Goal: Task Accomplishment & Management: Manage account settings

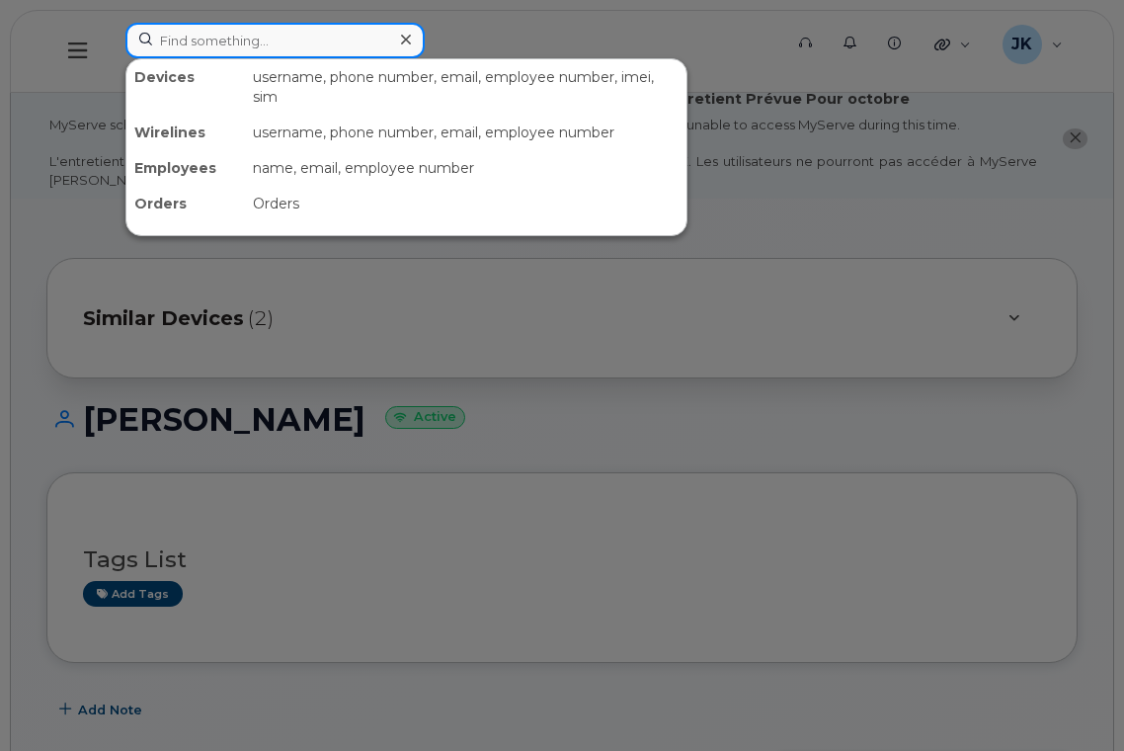
click at [234, 39] on input at bounding box center [274, 41] width 299 height 36
paste input "[PERSON_NAME]"
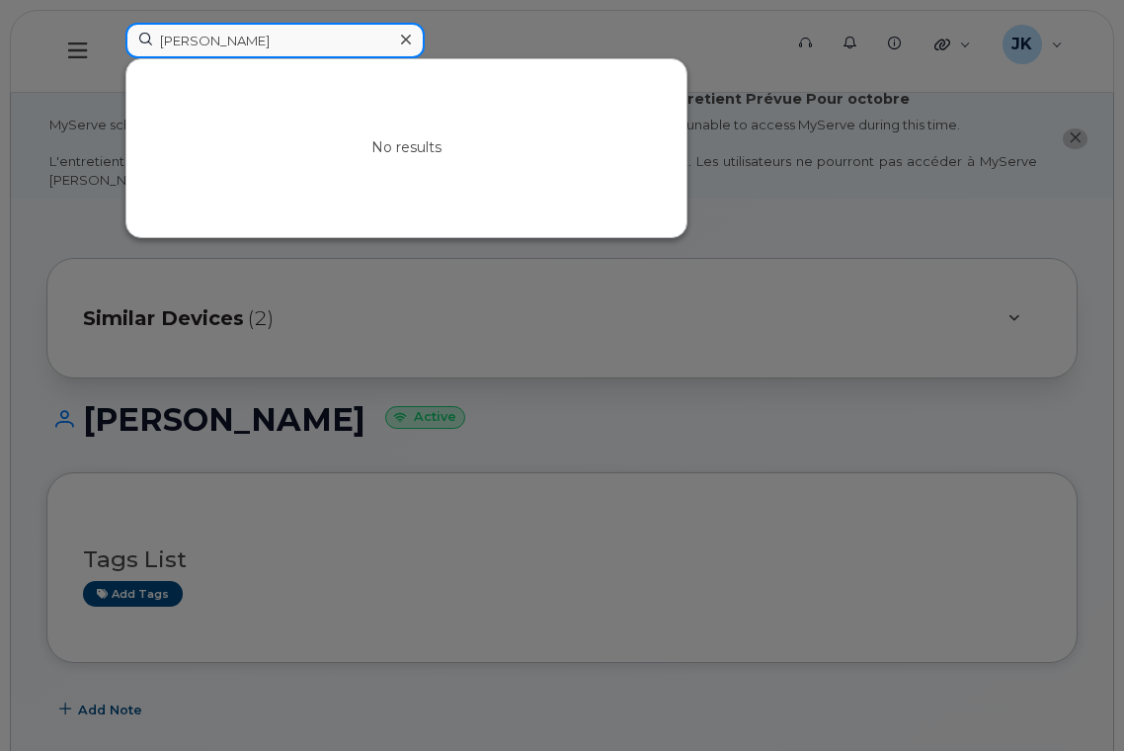
click at [194, 36] on input "[PERSON_NAME]" at bounding box center [274, 41] width 299 height 36
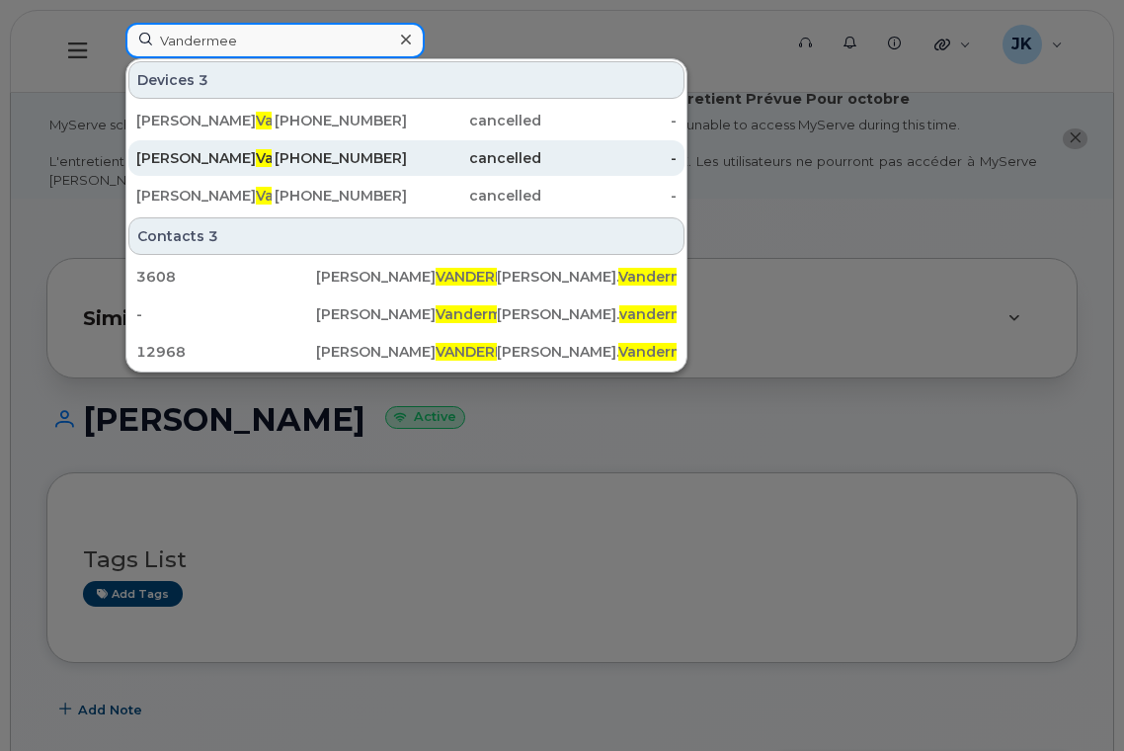
type input "Vandermee"
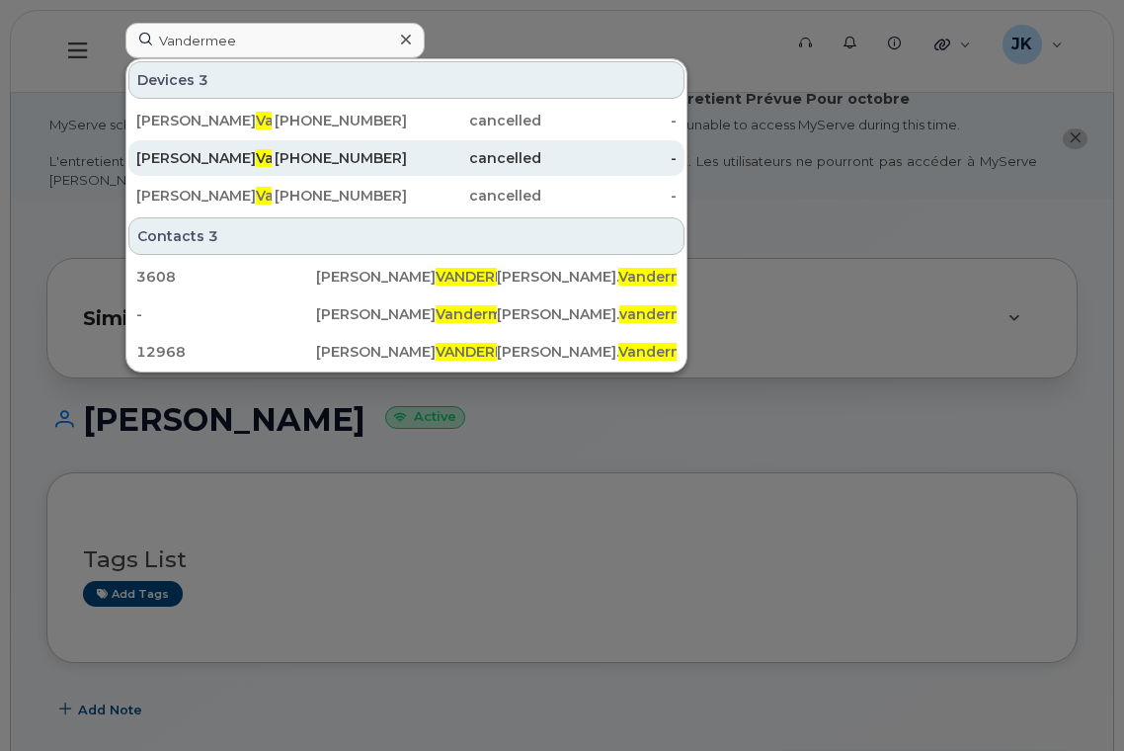
click at [256, 156] on span "Vandermee" at bounding box center [298, 158] width 84 height 18
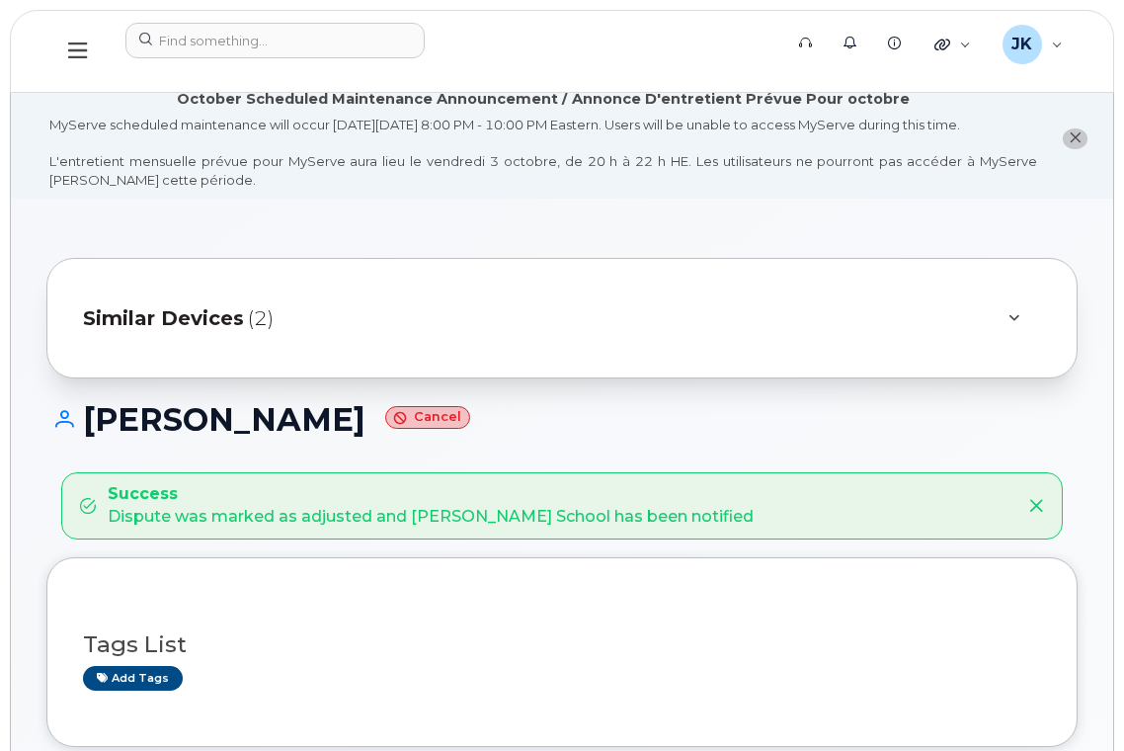
drag, startPoint x: 89, startPoint y: 418, endPoint x: 402, endPoint y: 430, distance: 313.3
click at [402, 430] on h1 "[PERSON_NAME] Cancel" at bounding box center [561, 419] width 1031 height 35
copy h1 "[PERSON_NAME]"
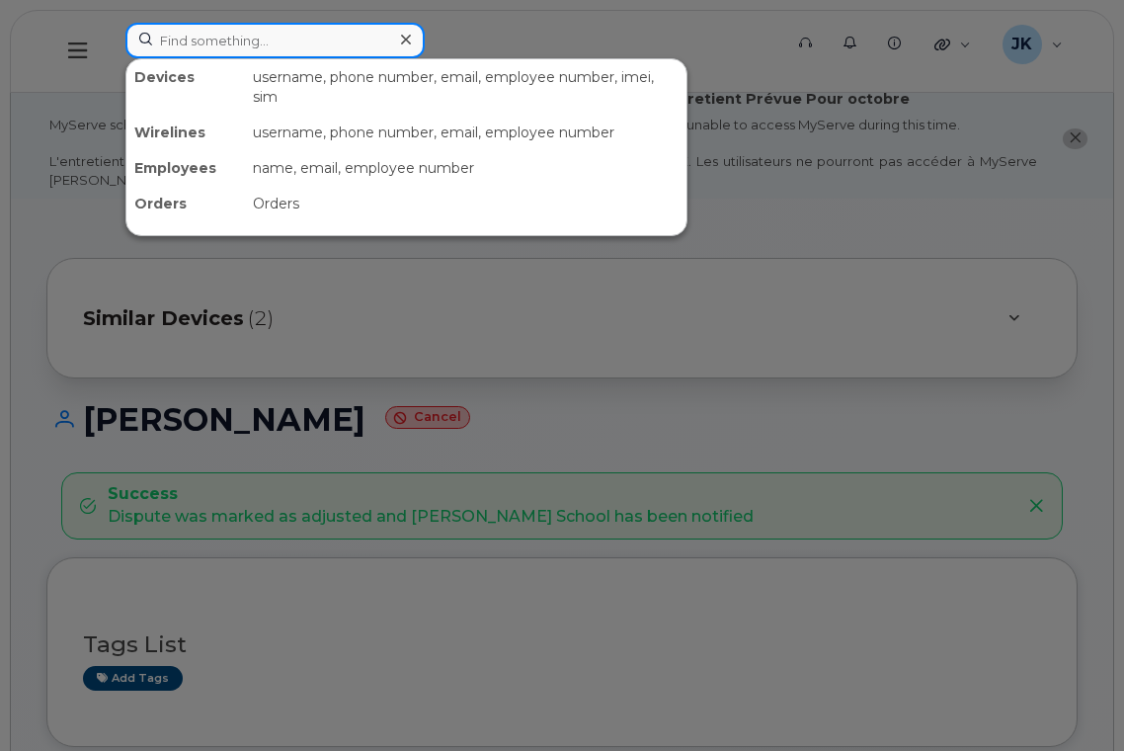
click at [217, 40] on input at bounding box center [274, 41] width 299 height 36
paste input "Daniel Vandermeer"
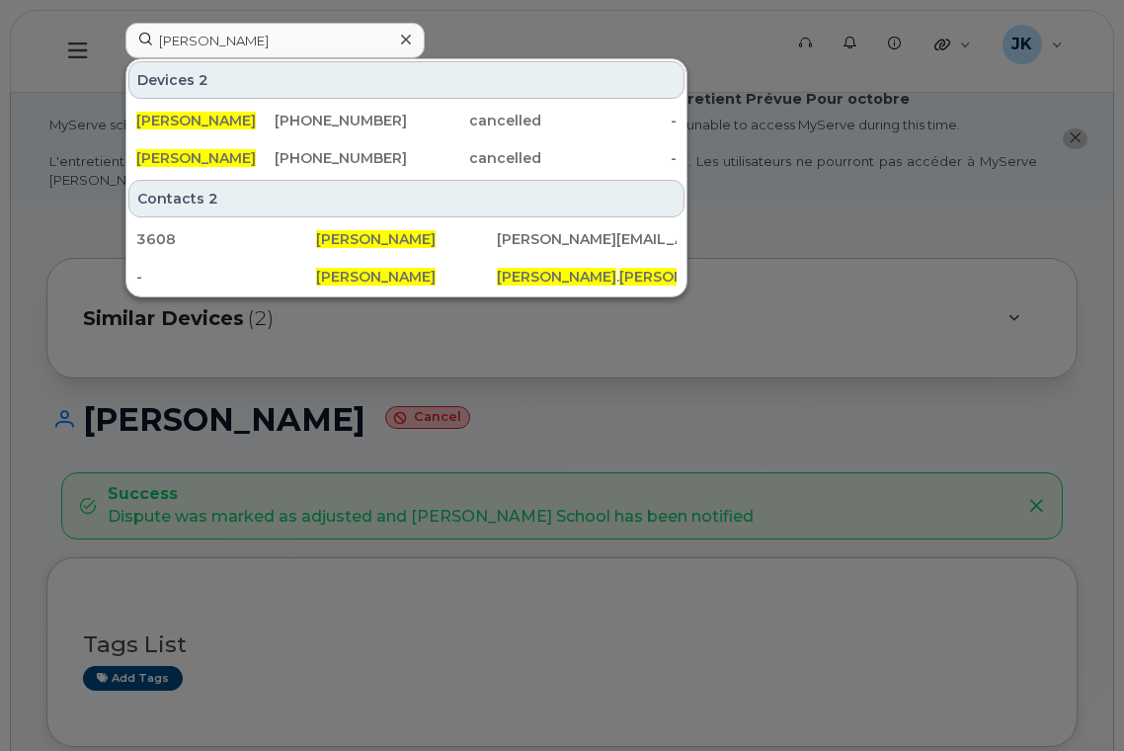
click at [43, 44] on div at bounding box center [562, 375] width 1124 height 751
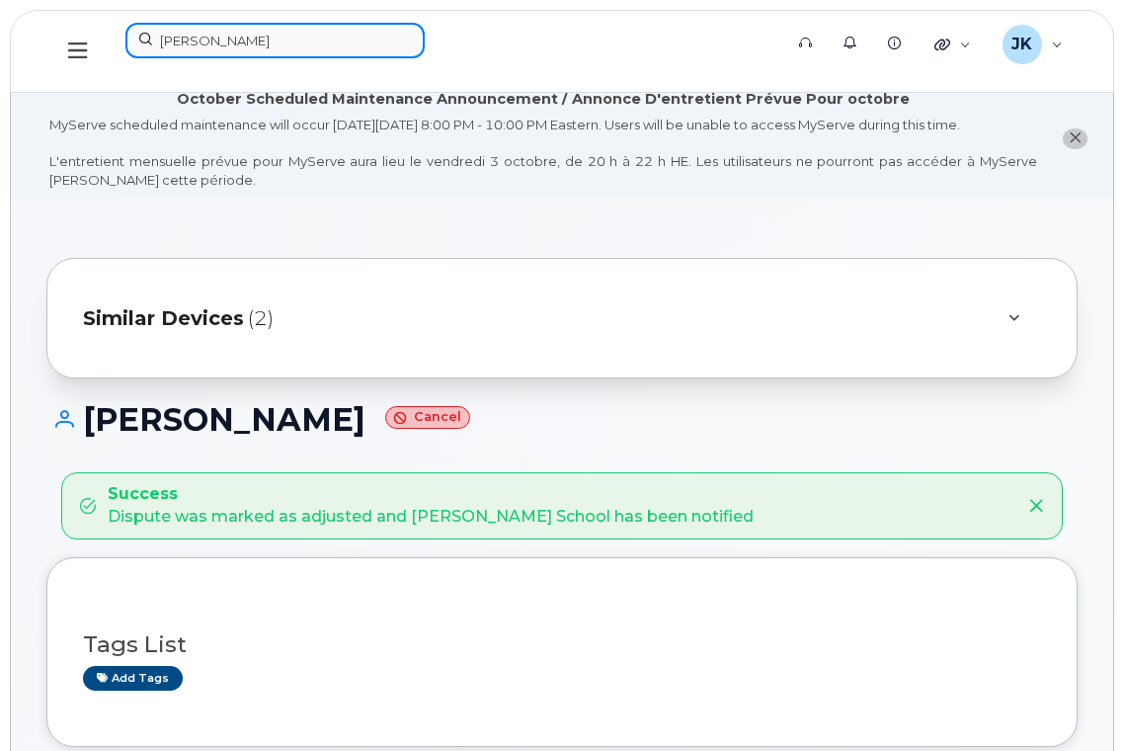
click at [184, 42] on input "Daniel Vandermeer" at bounding box center [274, 41] width 299 height 36
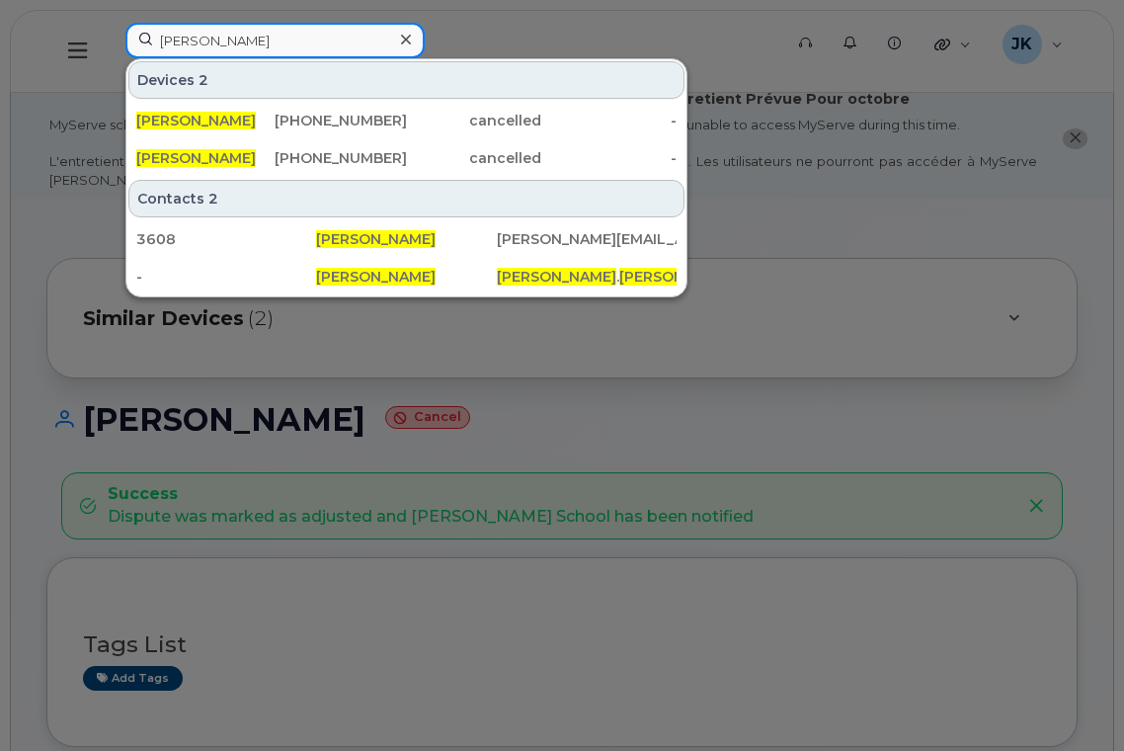
paste input "780-993-0152"
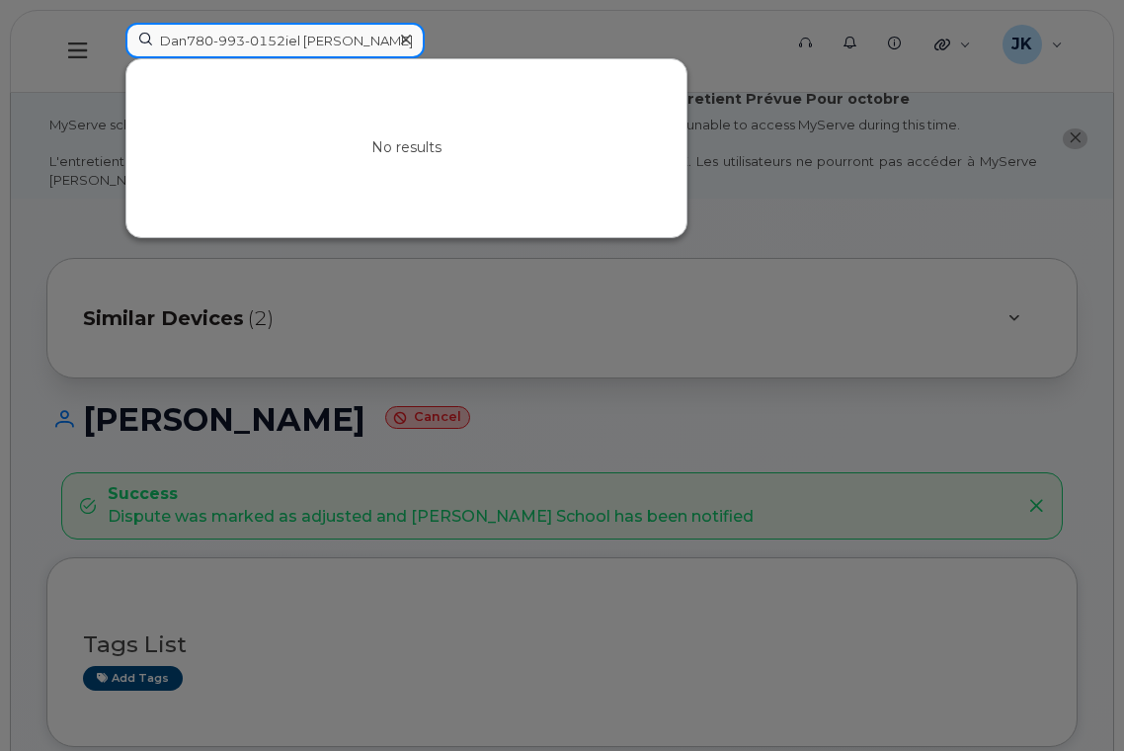
click at [333, 40] on input "Dan780-993-0152iel Vandermeer" at bounding box center [274, 41] width 299 height 36
paste input "780-993-0152"
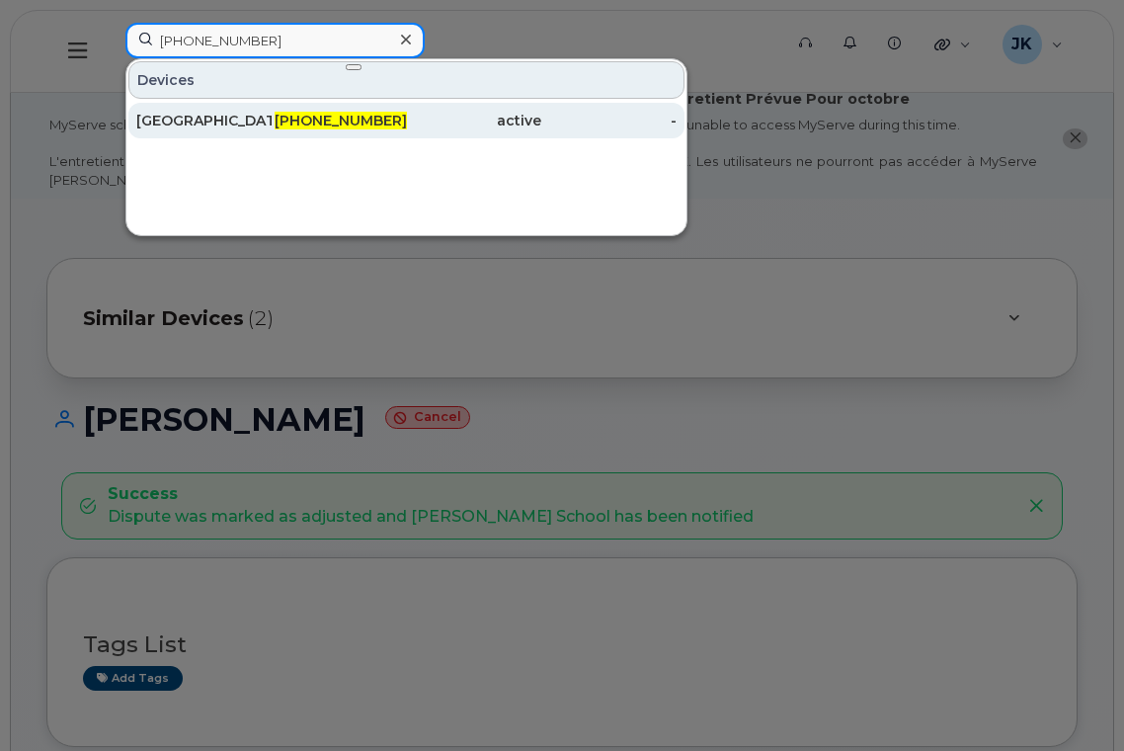
type input "780-993-0152"
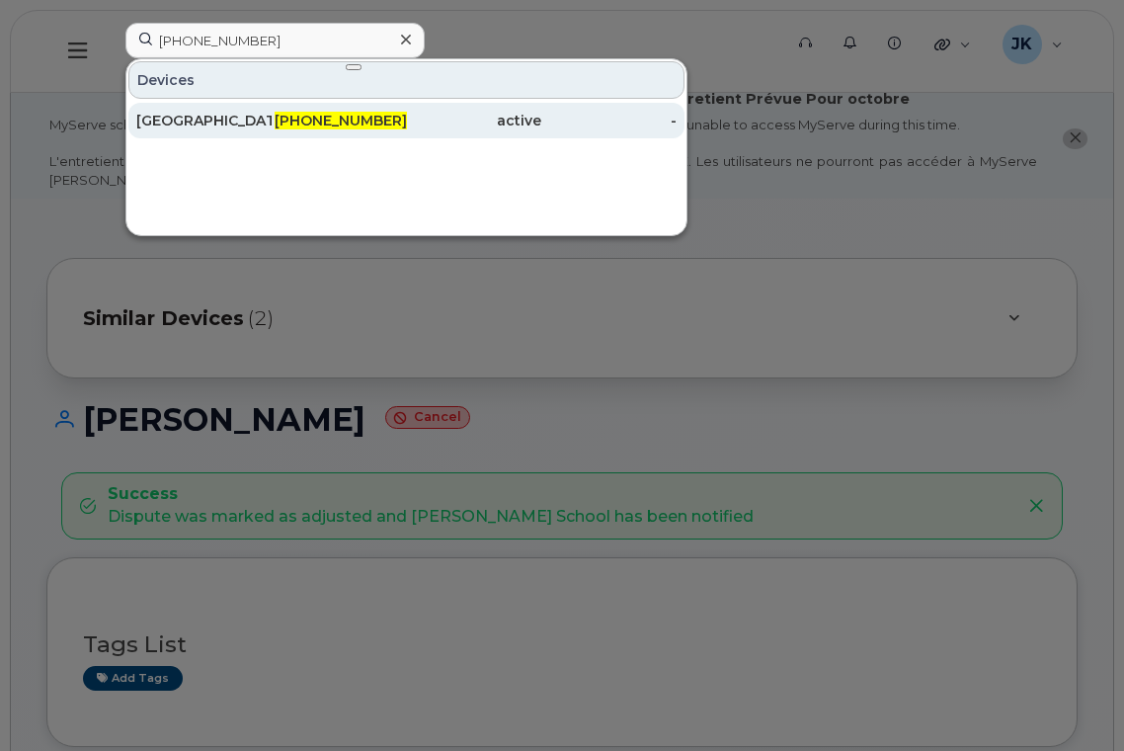
click at [208, 125] on div "[GEOGRAPHIC_DATA]" at bounding box center [203, 121] width 135 height 20
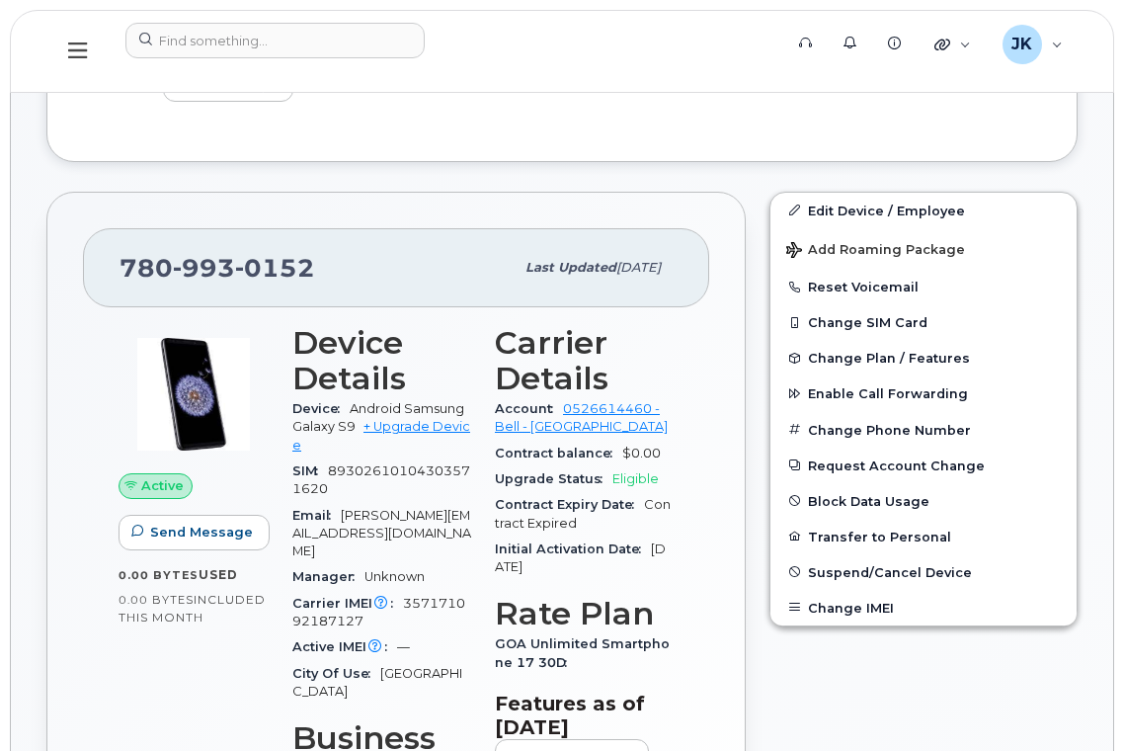
scroll to position [790, 0]
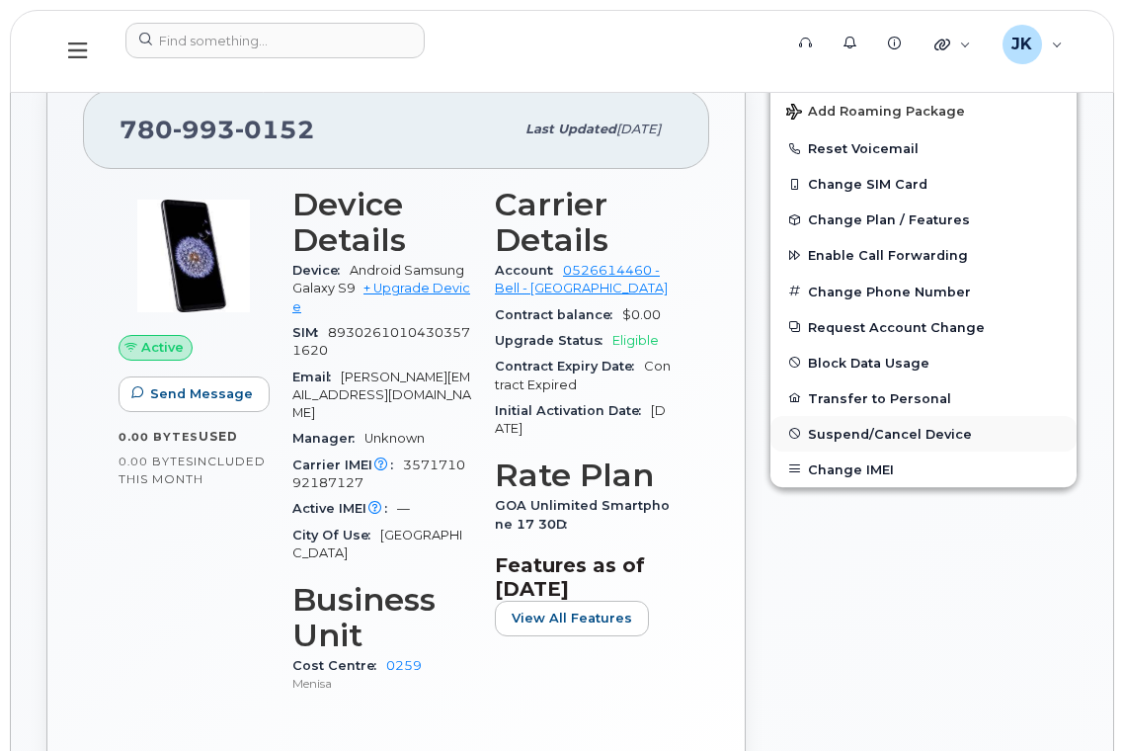
click at [853, 437] on span "Suspend/Cancel Device" at bounding box center [890, 433] width 164 height 15
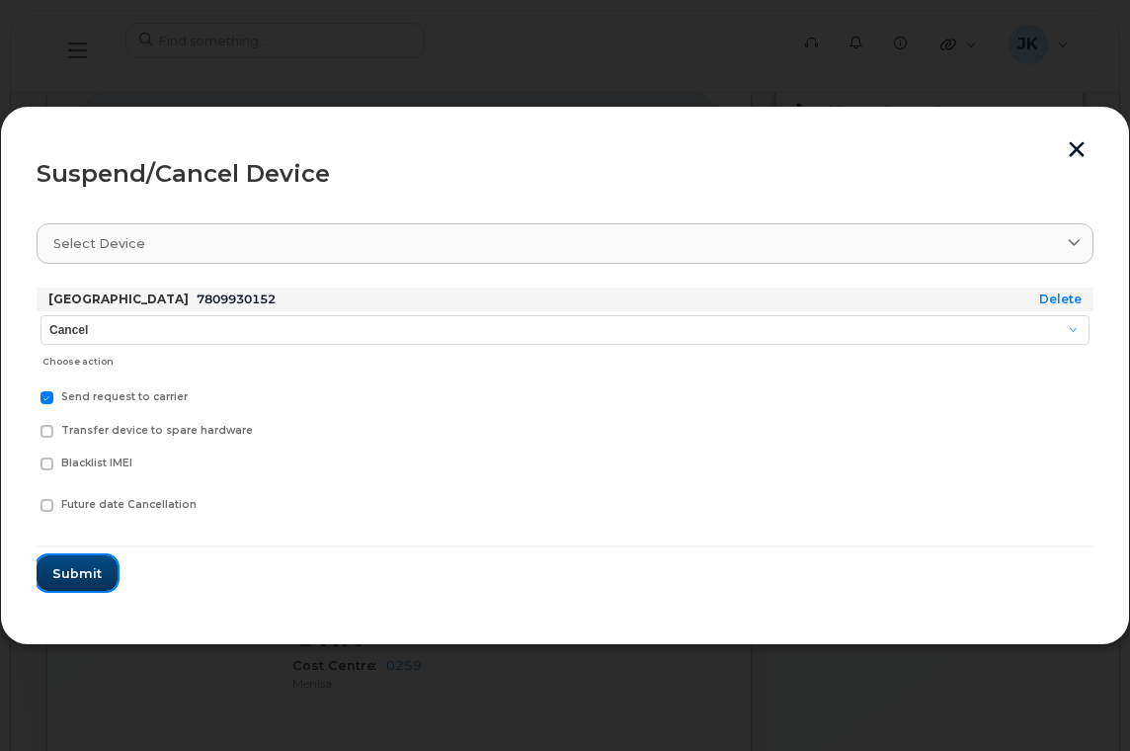
click at [69, 567] on span "Submit" at bounding box center [76, 573] width 49 height 19
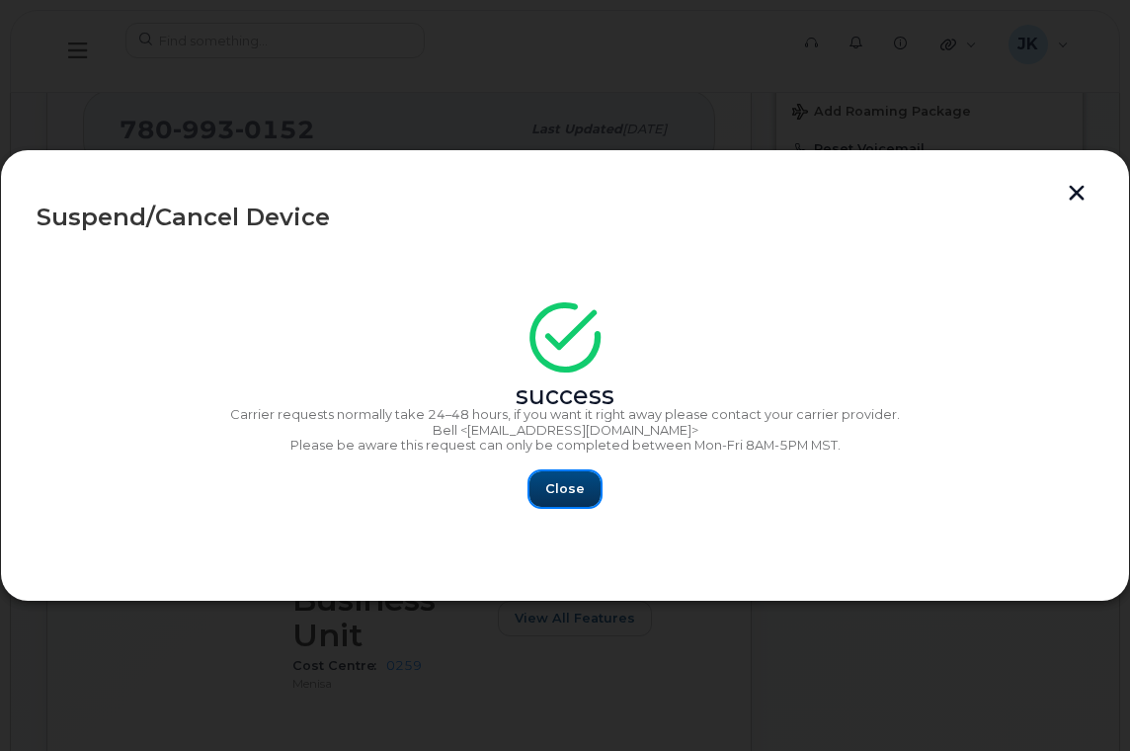
click at [579, 495] on span "Close" at bounding box center [565, 488] width 40 height 19
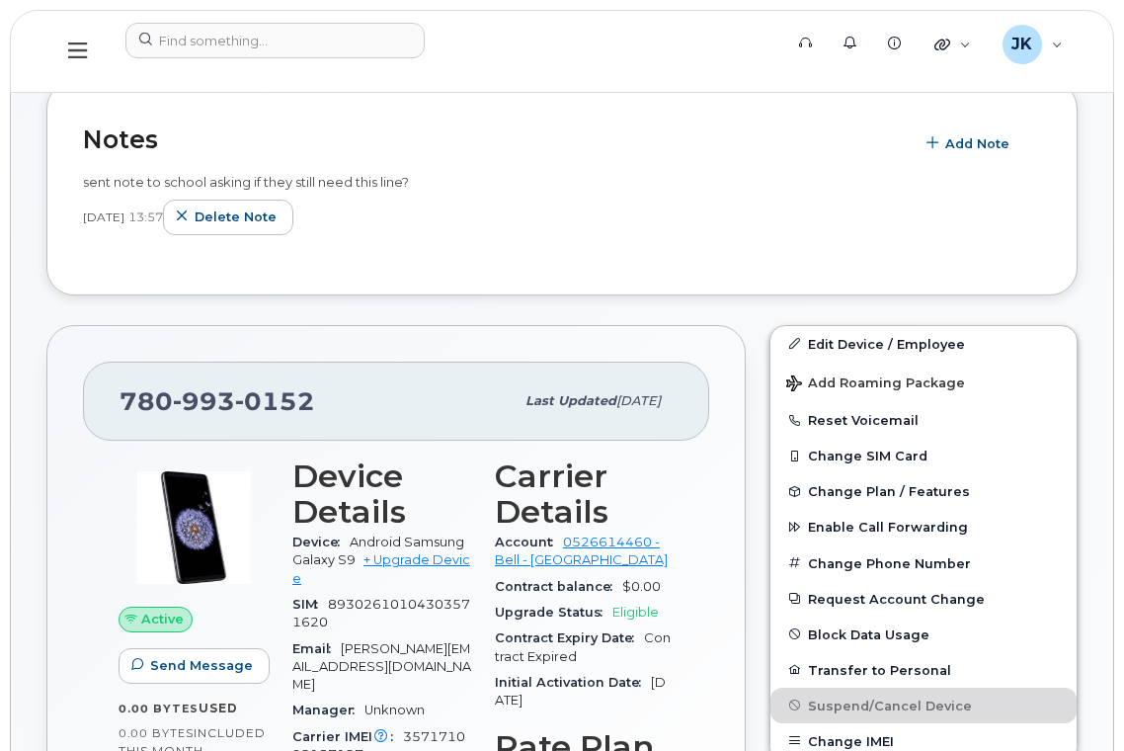
scroll to position [0, 0]
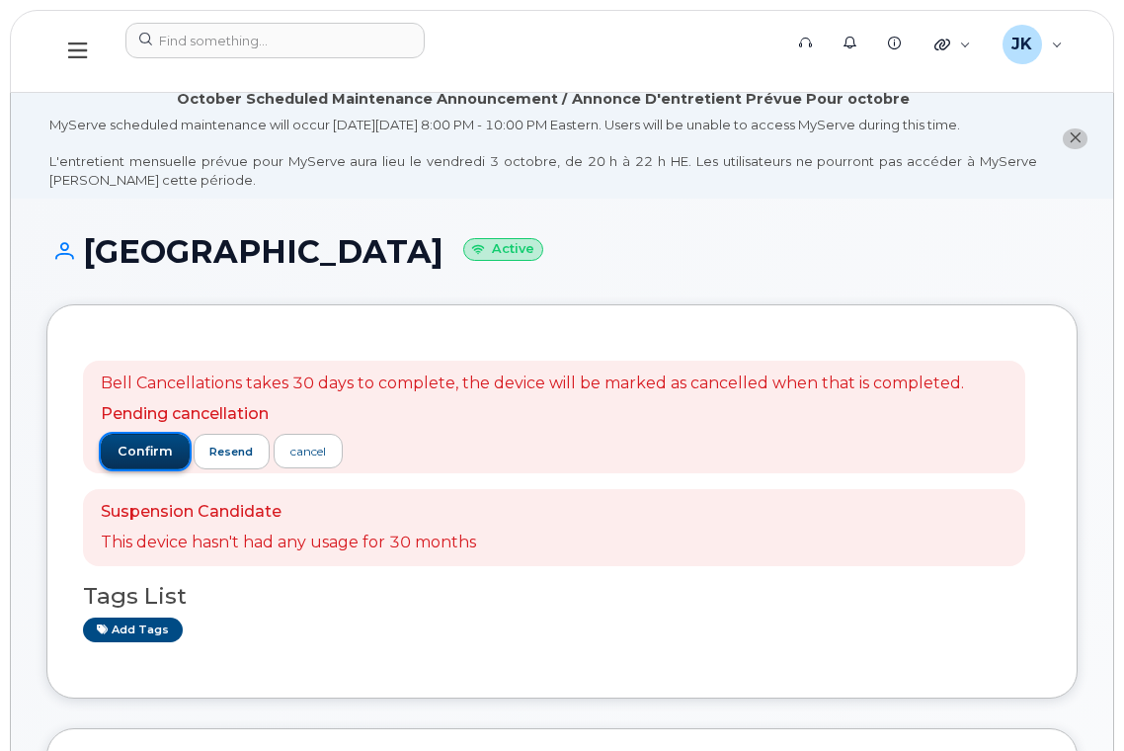
click at [144, 450] on span "confirm" at bounding box center [145, 451] width 55 height 18
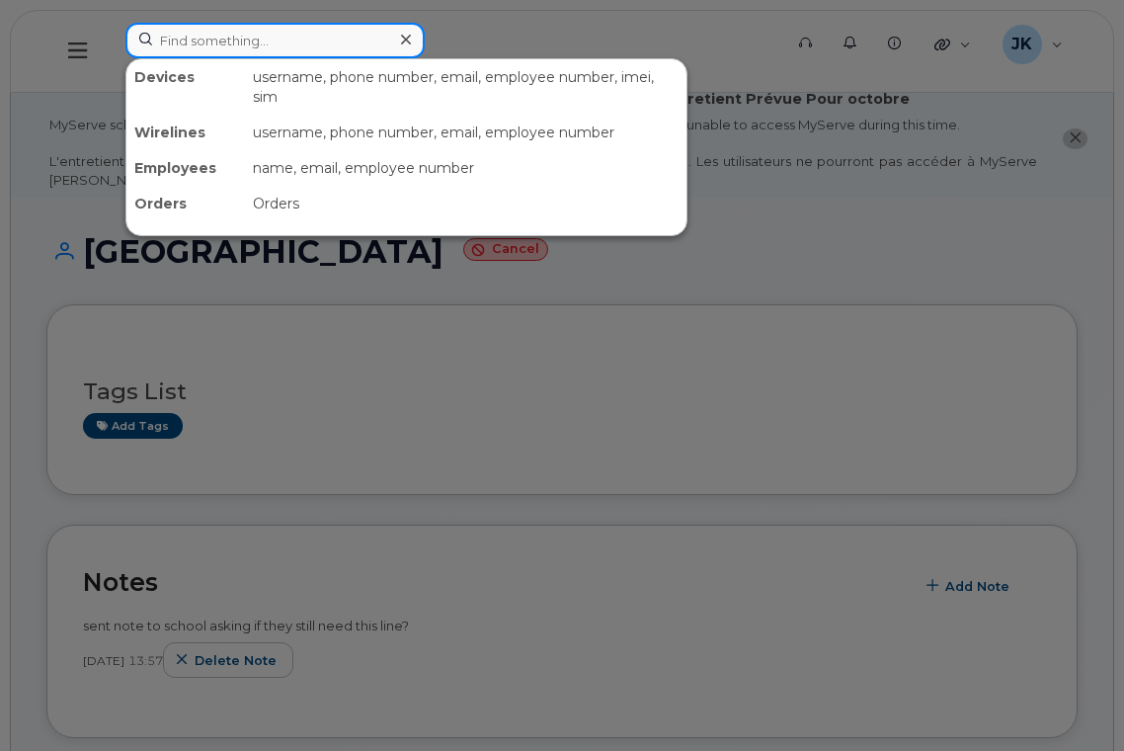
click at [176, 36] on input at bounding box center [274, 41] width 299 height 36
paste input "[PERSON_NAME]"
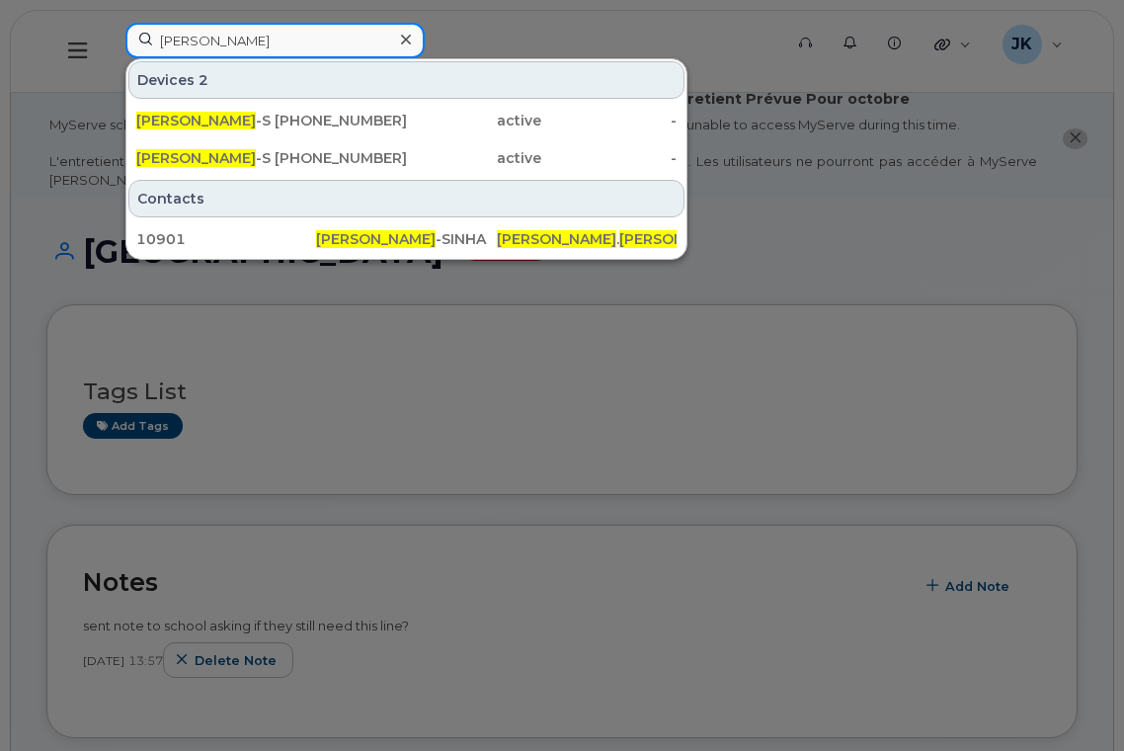
type input "[PERSON_NAME]"
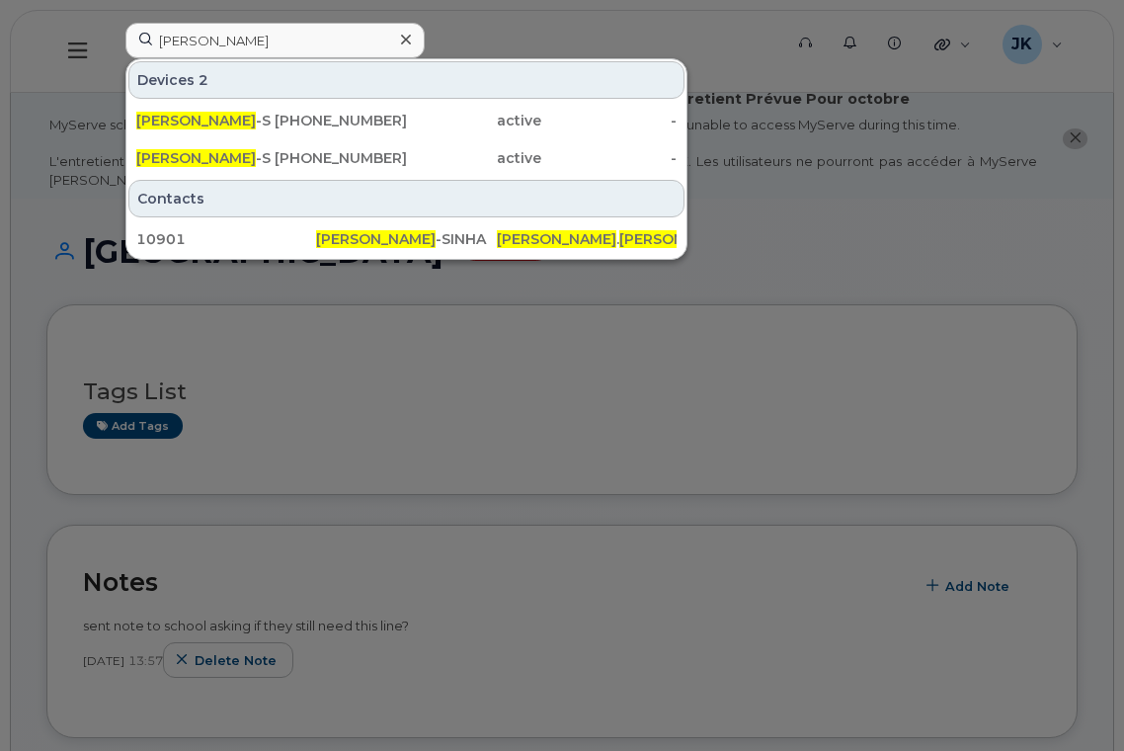
click at [397, 32] on div at bounding box center [405, 40] width 29 height 29
